Goal: Ask a question

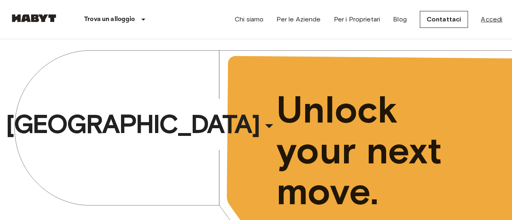
click at [486, 16] on link "Accedi" at bounding box center [491, 20] width 21 height 10
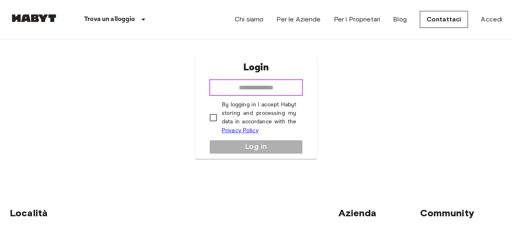
click at [253, 87] on input "email" at bounding box center [256, 88] width 94 height 16
type input "**********"
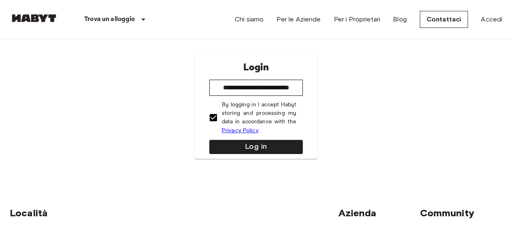
click at [235, 139] on div "**********" at bounding box center [256, 107] width 123 height 104
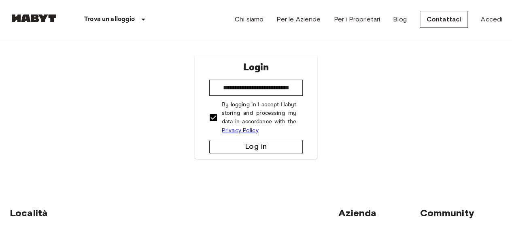
click at [245, 146] on button "Log in" at bounding box center [256, 147] width 94 height 14
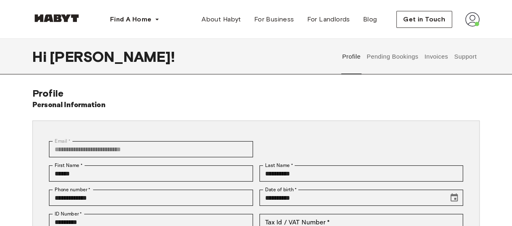
click at [435, 58] on button "Invoices" at bounding box center [435, 57] width 25 height 36
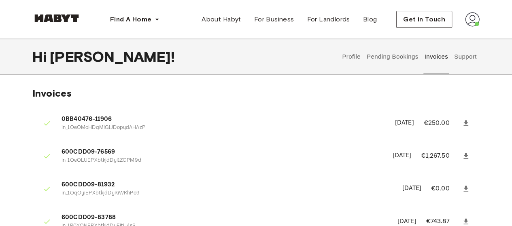
click at [348, 55] on button "Profile" at bounding box center [351, 57] width 21 height 36
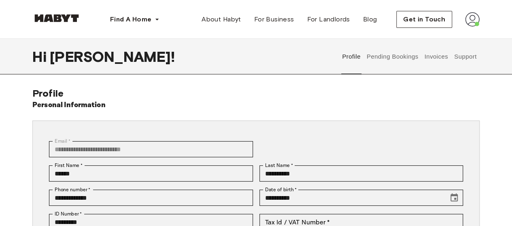
click at [461, 60] on button "Support" at bounding box center [465, 57] width 25 height 36
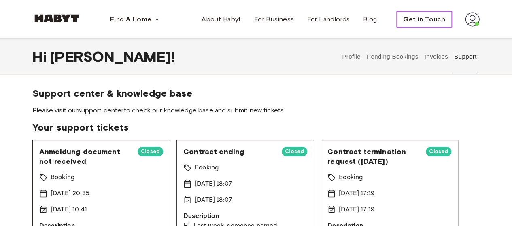
click at [430, 18] on span "Get in Touch" at bounding box center [424, 20] width 42 height 10
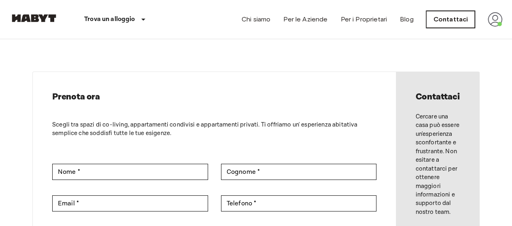
click at [455, 18] on link "Contattaci" at bounding box center [450, 19] width 49 height 17
click at [496, 21] on img at bounding box center [494, 19] width 15 height 15
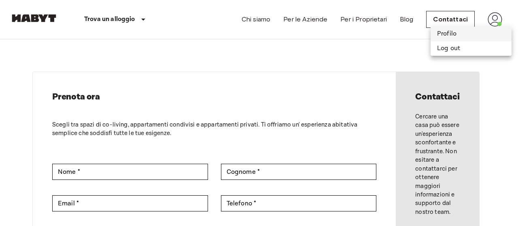
click at [460, 35] on li "Profilo" at bounding box center [470, 34] width 81 height 15
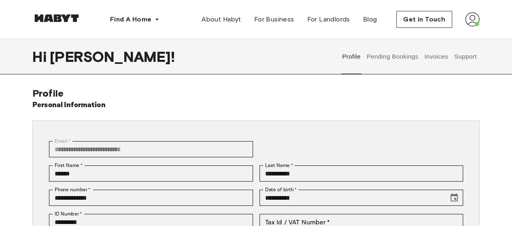
click at [466, 63] on button "Support" at bounding box center [465, 57] width 25 height 36
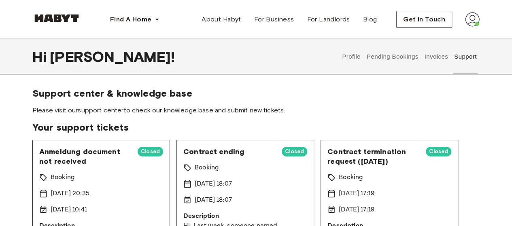
click at [100, 110] on link "support center" at bounding box center [101, 110] width 46 height 8
